Goal: Task Accomplishment & Management: Manage account settings

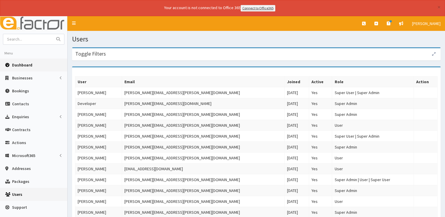
click at [29, 65] on span "Dashboard" at bounding box center [22, 64] width 20 height 5
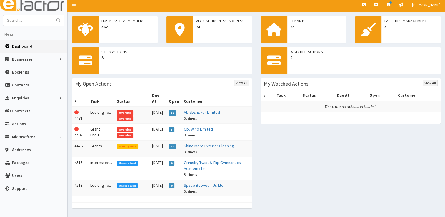
scroll to position [29, 0]
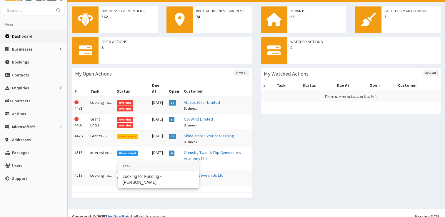
click at [100, 170] on td "Looking fo..." at bounding box center [101, 178] width 26 height 17
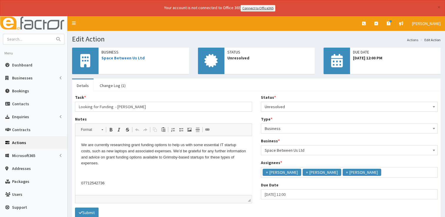
scroll to position [4, 0]
click at [132, 56] on link "Space Between Us Ltd" at bounding box center [122, 57] width 43 height 5
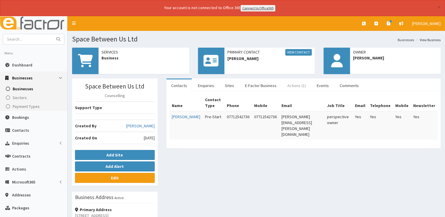
click at [289, 83] on link "Actions (1)" at bounding box center [297, 85] width 28 height 12
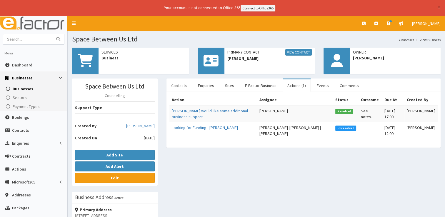
click at [182, 86] on link "Contacts" at bounding box center [178, 85] width 25 height 12
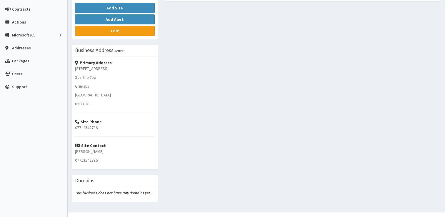
scroll to position [29, 0]
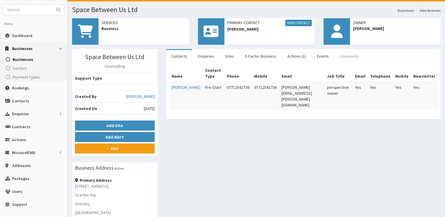
click at [340, 55] on link "Comments" at bounding box center [349, 56] width 29 height 12
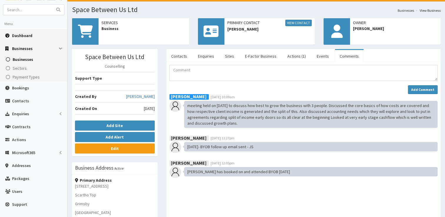
click at [16, 30] on link "Dashboard" at bounding box center [33, 35] width 67 height 13
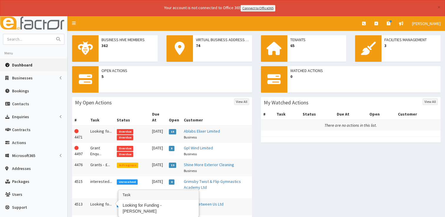
click at [104, 199] on td "Looking fo..." at bounding box center [101, 207] width 26 height 17
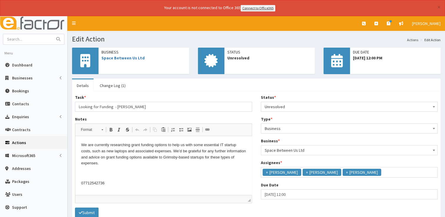
scroll to position [4, 0]
click at [267, 171] on span "×" at bounding box center [267, 172] width 2 height 6
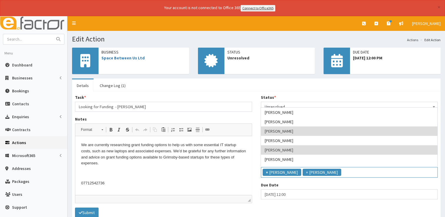
click at [266, 169] on span "×" at bounding box center [267, 172] width 2 height 6
select select "29"
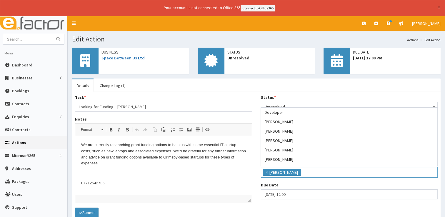
scroll to position [56, 0]
click at [91, 216] on div "Task * Looking for Funding - Phil Notes <p style="margin-left:0cm; margin-right…" at bounding box center [256, 155] width 369 height 129
click at [90, 214] on button "Submit" at bounding box center [87, 213] width 24 height 10
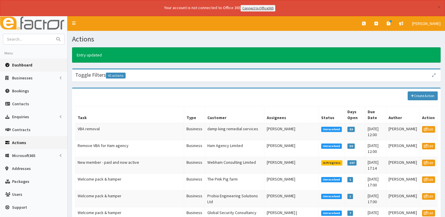
click at [18, 64] on span "Dashboard" at bounding box center [22, 64] width 20 height 5
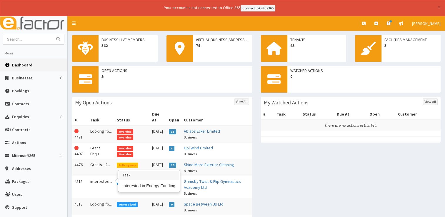
click at [97, 177] on td "interested..." at bounding box center [101, 187] width 26 height 23
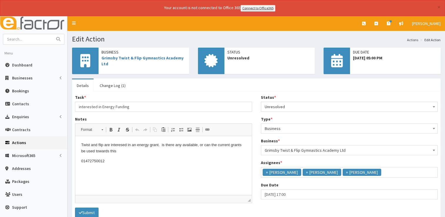
scroll to position [4, 0]
click at [266, 171] on span "×" at bounding box center [267, 172] width 2 height 6
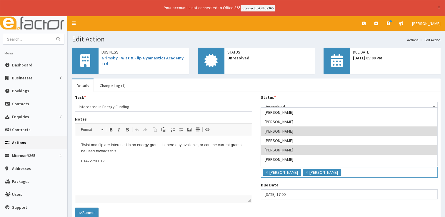
click at [266, 171] on span "×" at bounding box center [267, 172] width 2 height 6
select select "29"
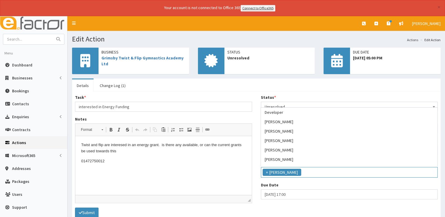
scroll to position [56, 0]
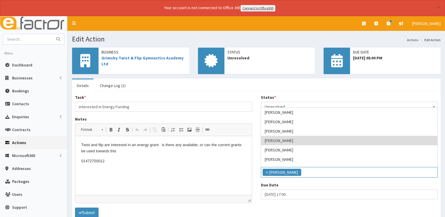
click at [166, 161] on p "01472750012" at bounding box center [163, 161] width 165 height 6
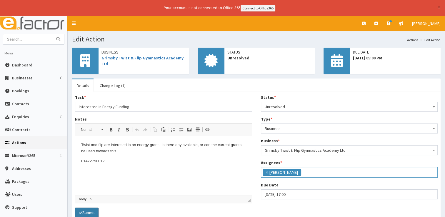
click at [90, 213] on button "Submit" at bounding box center [87, 213] width 24 height 10
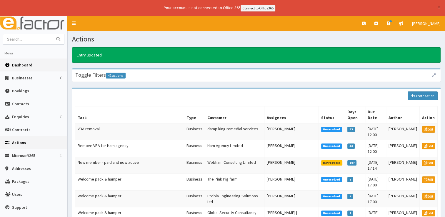
click at [25, 63] on span "Dashboard" at bounding box center [22, 64] width 20 height 5
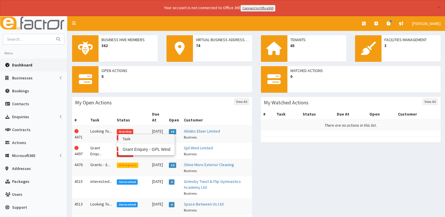
click at [94, 142] on td "Grant Enqu..." at bounding box center [101, 150] width 26 height 17
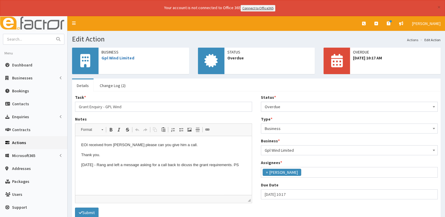
scroll to position [31, 0]
click at [286, 105] on span "Overdue" at bounding box center [349, 107] width 169 height 8
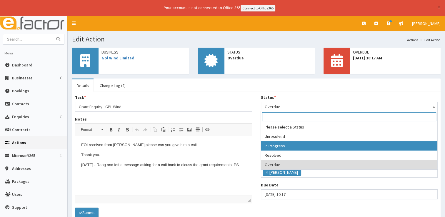
select select "2"
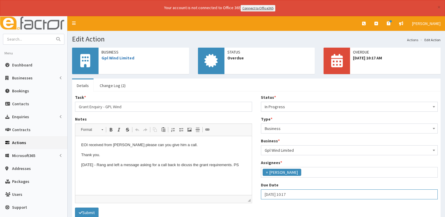
click at [309, 196] on input "[DATE] 10:17" at bounding box center [349, 194] width 177 height 10
select select "10"
select select "17"
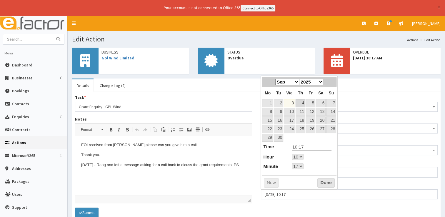
click at [304, 102] on link "4" at bounding box center [301, 103] width 10 height 8
type input "04-09-2025 10:17"
select select "10"
select select "17"
click at [325, 183] on button "Done" at bounding box center [325, 182] width 17 height 9
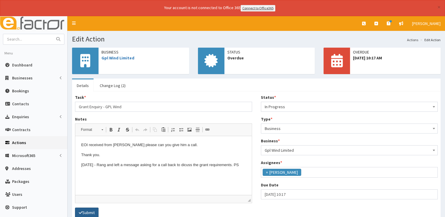
click at [88, 208] on button "Submit" at bounding box center [87, 213] width 24 height 10
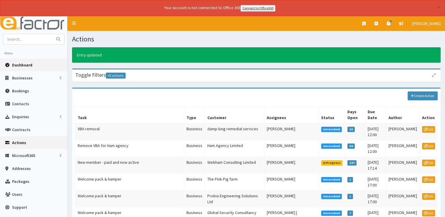
click at [20, 66] on span "Dashboard" at bounding box center [22, 64] width 20 height 5
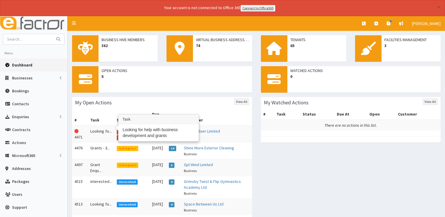
click at [103, 126] on td "Looking fo..." at bounding box center [101, 134] width 26 height 17
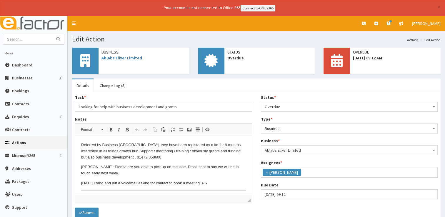
scroll to position [31, 0]
click at [19, 61] on link "Dashboard" at bounding box center [33, 65] width 67 height 13
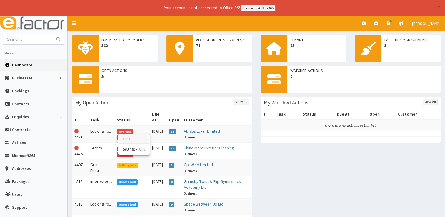
click at [100, 142] on td "Grants - £..." at bounding box center [101, 150] width 26 height 17
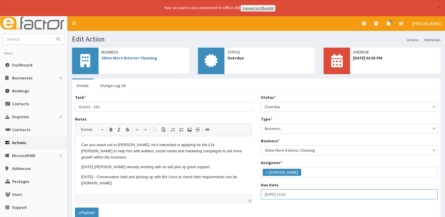
select select "13"
select select "53"
click at [298, 193] on input "03-09-2025 13:53" at bounding box center [349, 194] width 177 height 10
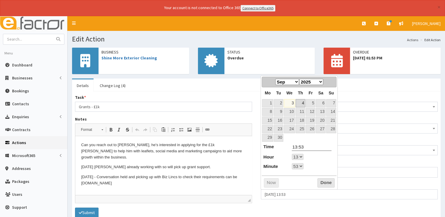
click at [301, 102] on link "4" at bounding box center [301, 103] width 10 height 8
type input "04-09-2025 13:53"
select select "13"
select select "53"
click at [323, 180] on button "Done" at bounding box center [325, 182] width 17 height 9
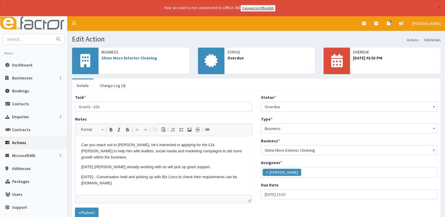
click at [278, 108] on span "Overdue" at bounding box center [349, 107] width 169 height 8
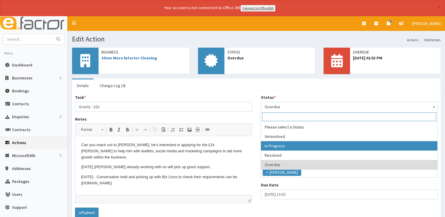
select select "2"
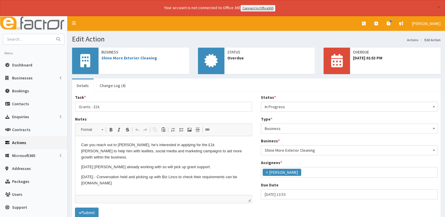
click at [120, 186] on p "29/08/2025 - Conversation held and picking up with Biz Lincs to check their req…" at bounding box center [163, 180] width 165 height 12
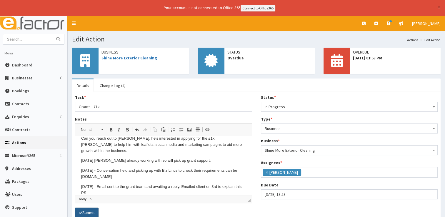
click at [90, 209] on button "Submit" at bounding box center [87, 213] width 24 height 10
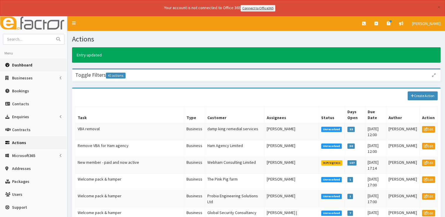
click at [26, 68] on link "Dashboard" at bounding box center [33, 65] width 67 height 13
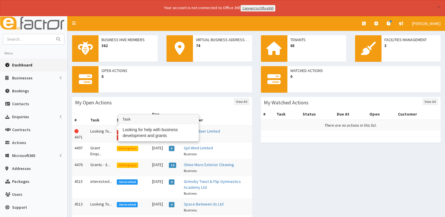
click at [93, 126] on td "Looking fo..." at bounding box center [101, 134] width 26 height 17
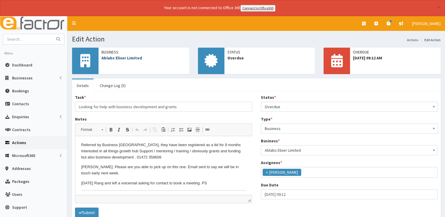
click at [113, 57] on link "Ablabs Elixer Limited" at bounding box center [121, 57] width 41 height 5
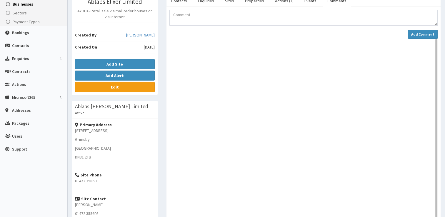
scroll to position [82, 0]
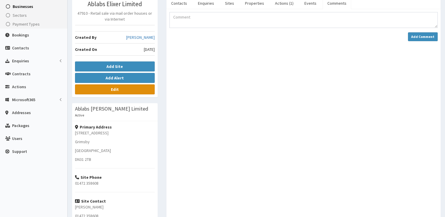
click at [119, 88] on link "Edit" at bounding box center [115, 89] width 80 height 10
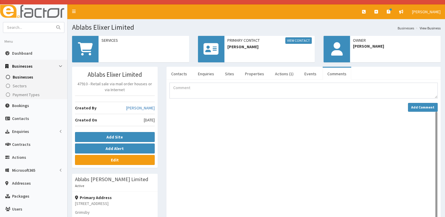
scroll to position [0, 0]
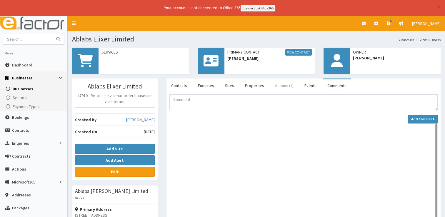
click at [288, 84] on link "Actions (1)" at bounding box center [284, 85] width 28 height 12
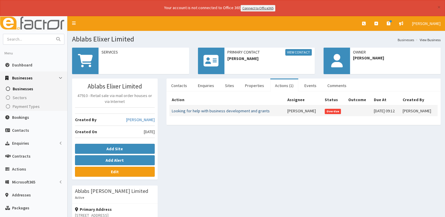
click at [227, 109] on link "Looking for help with business development and grants" at bounding box center [221, 110] width 98 height 5
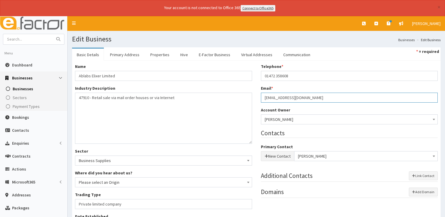
drag, startPoint x: 311, startPoint y: 97, endPoint x: 256, endPoint y: 95, distance: 55.0
click at [256, 95] on div "Name * Ablabs Elixer Limited Industry Description * 47910 - Retail sale via mai…" at bounding box center [256, 182] width 371 height 237
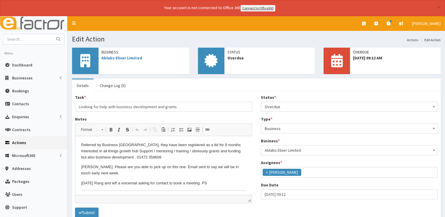
scroll to position [31, 0]
click at [133, 59] on link "Ablabs Elixer Limited" at bounding box center [121, 57] width 41 height 5
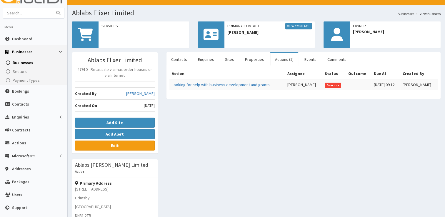
scroll to position [24, 0]
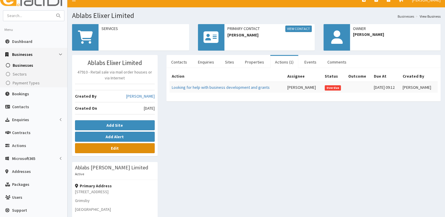
click at [121, 151] on link "Edit" at bounding box center [115, 148] width 80 height 10
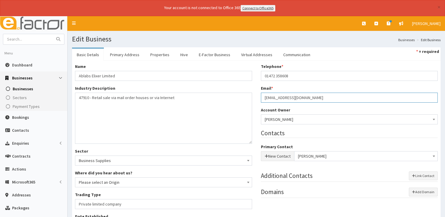
drag, startPoint x: 316, startPoint y: 99, endPoint x: 257, endPoint y: 98, distance: 58.5
click at [257, 98] on div "Telephone * 01472 358608 Email * info@ablabs-elixer.com Account Owner * Please …" at bounding box center [349, 134] width 186 height 140
click at [16, 59] on link "Dashboard" at bounding box center [33, 65] width 67 height 13
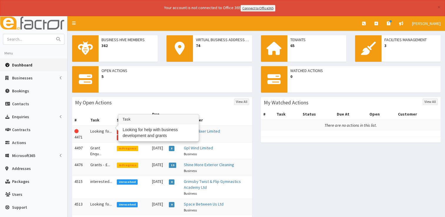
click at [96, 126] on td "Looking fo..." at bounding box center [101, 134] width 26 height 17
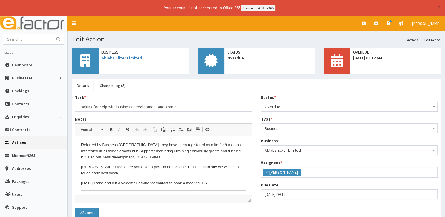
scroll to position [31, 0]
click at [114, 55] on span "Ablabs Elixer Limited" at bounding box center [143, 58] width 85 height 6
click at [114, 62] on div "Business Ablabs Elixer Limited" at bounding box center [144, 55] width 91 height 15
click at [117, 58] on link "Ablabs Elixer Limited" at bounding box center [121, 57] width 41 height 5
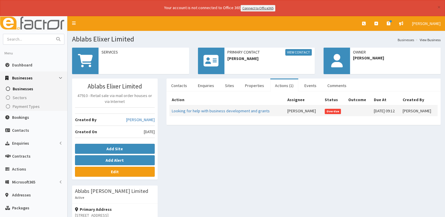
click at [200, 113] on td "Looking for help with business development and grants" at bounding box center [227, 110] width 116 height 11
click at [203, 109] on link "Looking for help with business development and grants" at bounding box center [221, 110] width 98 height 5
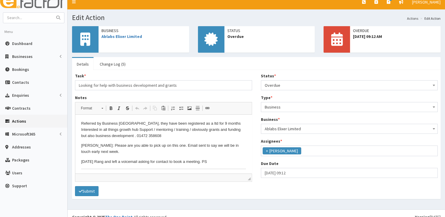
scroll to position [28, 0]
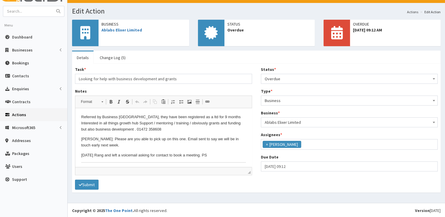
click at [220, 156] on p "[DATE] Rang and left a voicemail asking for contact to book a meeting. PS" at bounding box center [163, 155] width 165 height 6
click at [339, 78] on span "Overdue" at bounding box center [349, 79] width 169 height 8
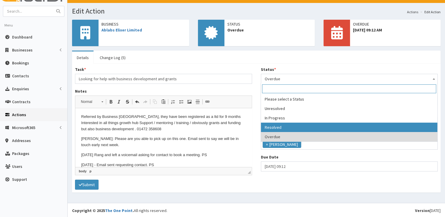
drag, startPoint x: 282, startPoint y: 115, endPoint x: 283, endPoint y: 126, distance: 10.9
select select "3"
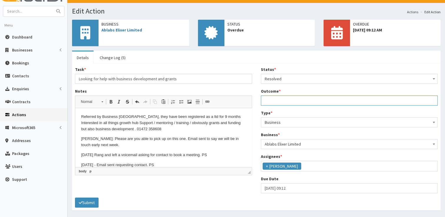
click at [283, 101] on input "Outcome *" at bounding box center [349, 101] width 177 height 10
type input "See notes."
click at [95, 201] on button "Submit" at bounding box center [87, 203] width 24 height 10
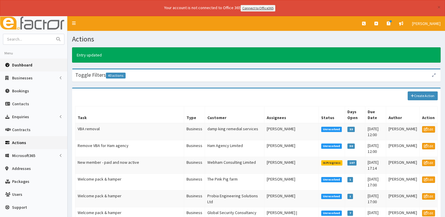
click at [18, 65] on span "Dashboard" at bounding box center [22, 64] width 20 height 5
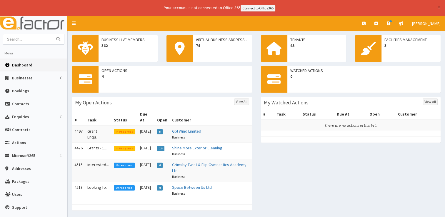
click at [27, 65] on span "Dashboard" at bounding box center [22, 64] width 20 height 5
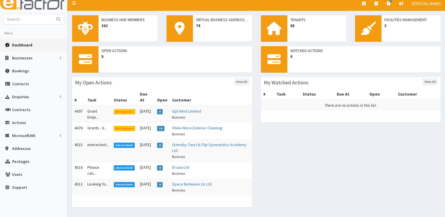
scroll to position [29, 0]
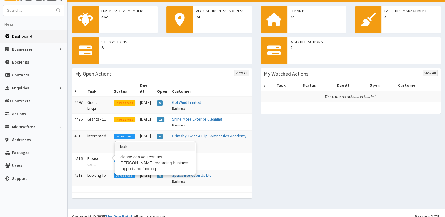
click at [90, 153] on td "Please can..." at bounding box center [98, 161] width 26 height 17
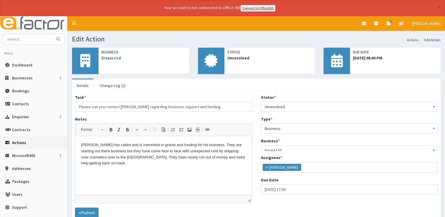
scroll to position [31, 0]
click at [106, 86] on link "Change Log (1)" at bounding box center [112, 85] width 35 height 12
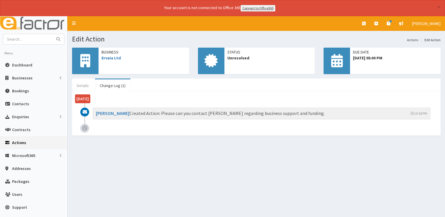
click at [82, 87] on link "Details" at bounding box center [82, 85] width 21 height 12
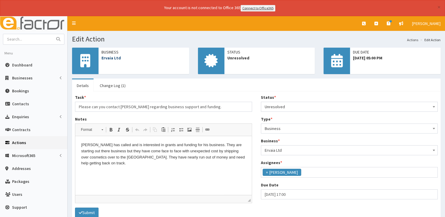
click at [114, 58] on link "Ervaia Ltd" at bounding box center [110, 57] width 19 height 5
click at [22, 65] on span "Dashboard" at bounding box center [22, 64] width 20 height 5
